Goal: Feedback & Contribution: Leave review/rating

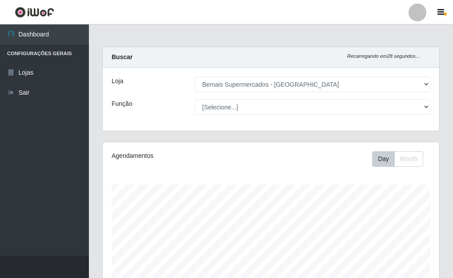
select select "249"
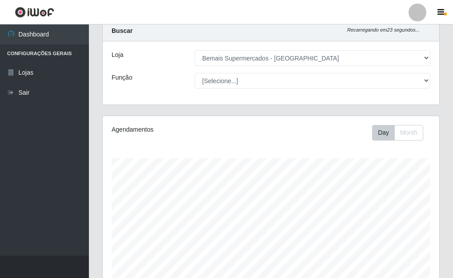
scroll to position [8, 0]
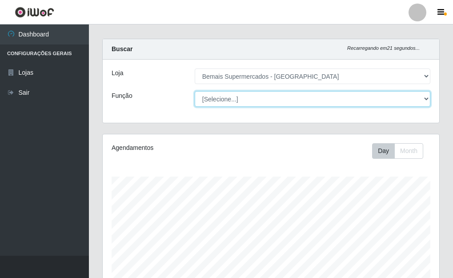
click at [243, 95] on select "[Selecione...] ASG ASG + ASG ++ Auxiliar de Depósito Auxiliar de Depósito + Aux…" at bounding box center [313, 99] width 236 height 16
click at [195, 91] on select "[Selecione...] ASG ASG + ASG ++ Auxiliar de Depósito Auxiliar de Depósito + Aux…" at bounding box center [313, 99] width 236 height 16
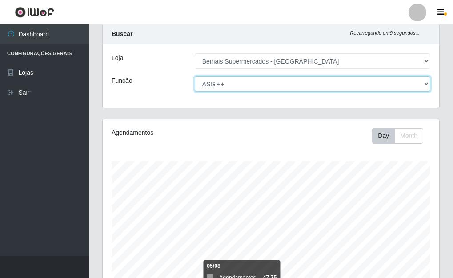
scroll to position [0, 0]
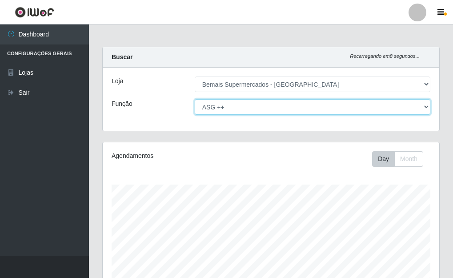
click at [240, 111] on select "[Selecione...] ASG ASG + ASG ++ Auxiliar de Depósito Auxiliar de Depósito + Aux…" at bounding box center [313, 107] width 236 height 16
select select "[Selecione...]"
click at [195, 99] on select "[Selecione...] ASG ASG + ASG ++ Auxiliar de Depósito Auxiliar de Depósito + Aux…" at bounding box center [313, 107] width 236 height 16
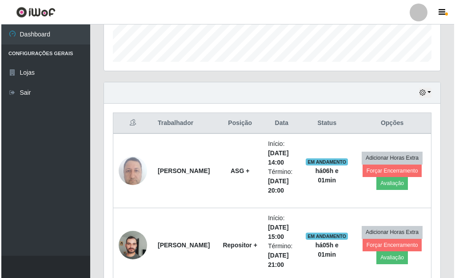
scroll to position [275, 0]
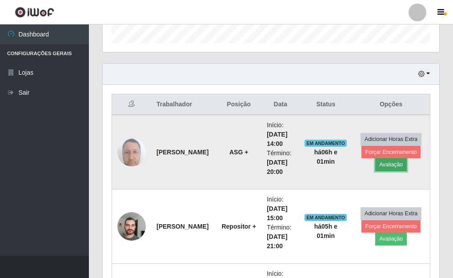
click at [393, 165] on button "Avaliação" at bounding box center [391, 164] width 32 height 12
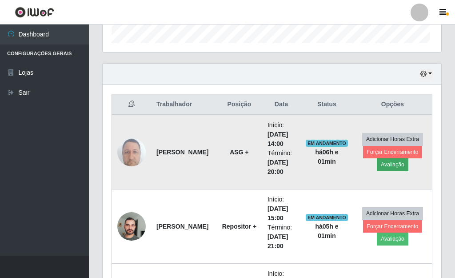
scroll to position [185, 331]
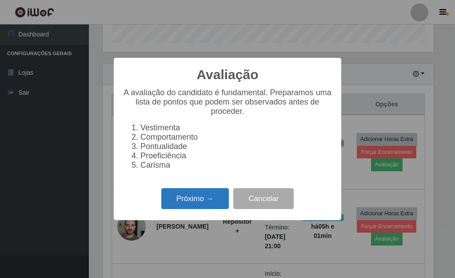
click at [186, 209] on button "Próximo →" at bounding box center [195, 198] width 68 height 21
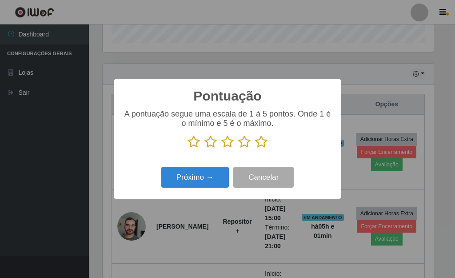
click at [263, 146] on icon at bounding box center [261, 141] width 12 height 13
click at [255, 149] on input "radio" at bounding box center [255, 149] width 0 height 0
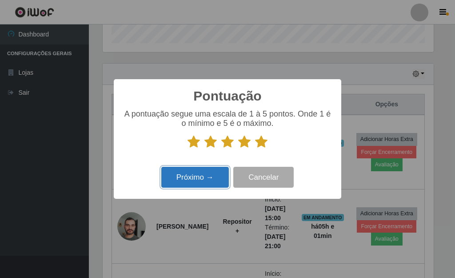
click at [210, 184] on button "Próximo →" at bounding box center [195, 177] width 68 height 21
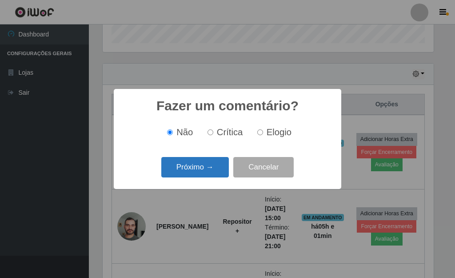
click at [212, 174] on button "Próximo →" at bounding box center [195, 167] width 68 height 21
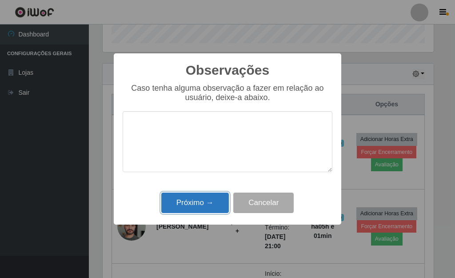
click at [207, 200] on button "Próximo →" at bounding box center [195, 203] width 68 height 21
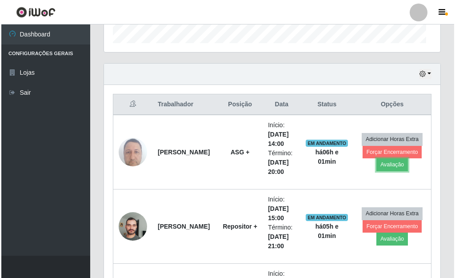
scroll to position [185, 337]
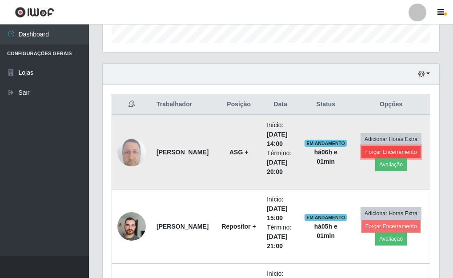
click at [394, 149] on button "Forçar Encerramento" at bounding box center [391, 152] width 60 height 12
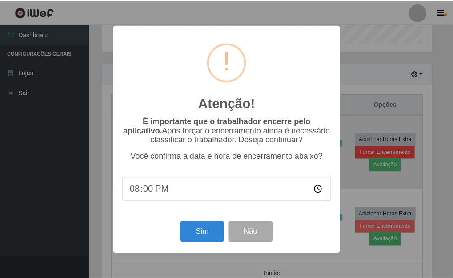
scroll to position [185, 331]
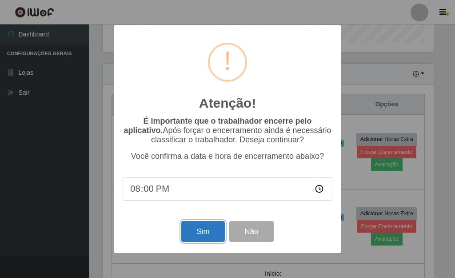
click at [208, 229] on button "Sim" at bounding box center [202, 231] width 43 height 21
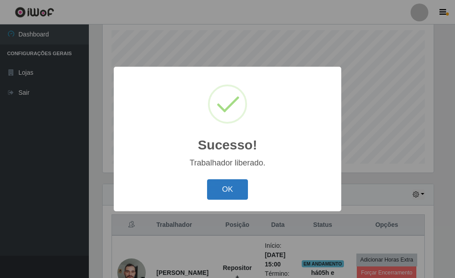
click at [224, 187] on button "OK" at bounding box center [227, 189] width 41 height 21
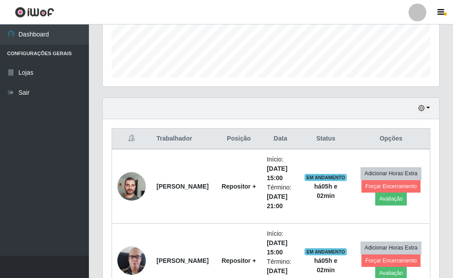
scroll to position [243, 0]
